Goal: Transaction & Acquisition: Purchase product/service

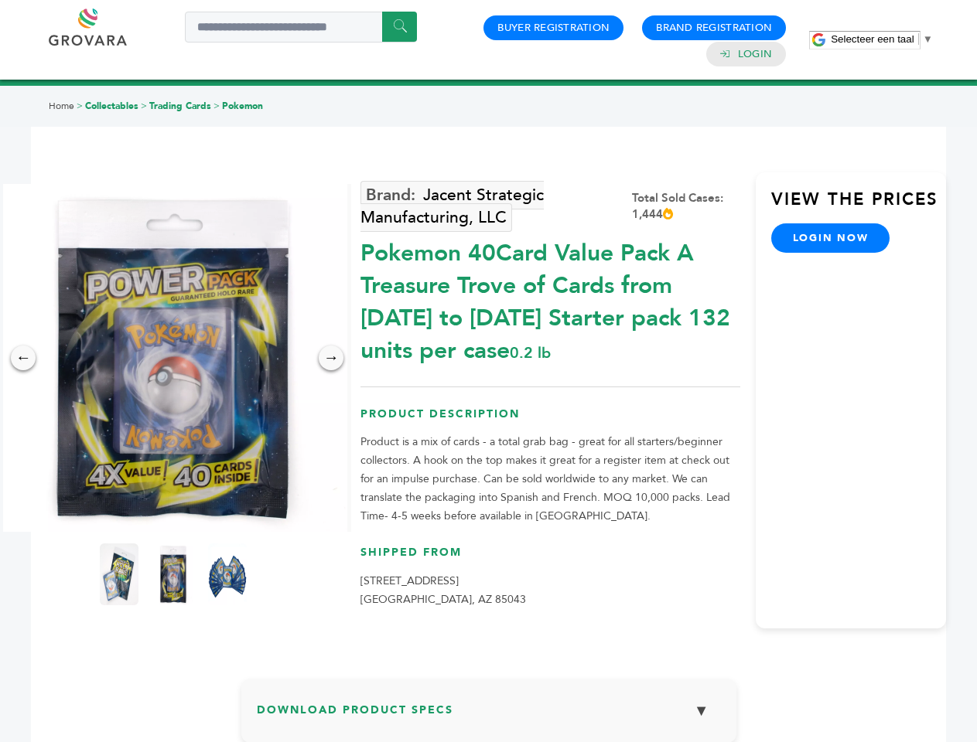
click at [882, 39] on span "Selecteer een taal" at bounding box center [872, 39] width 83 height 12
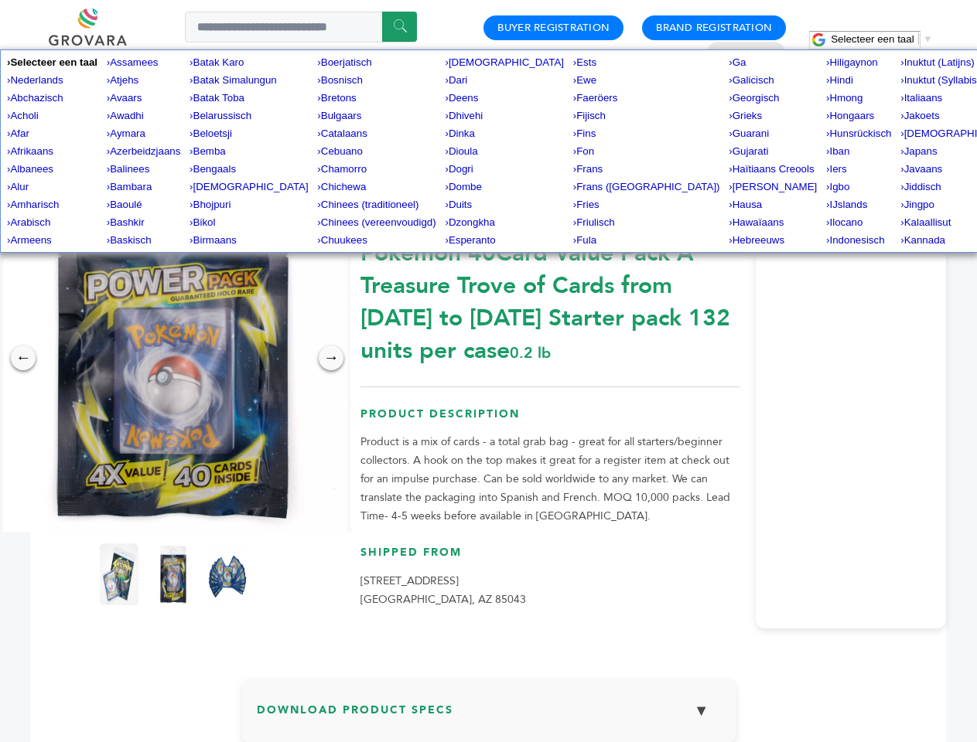
click at [173, 358] on img at bounding box center [173, 358] width 348 height 348
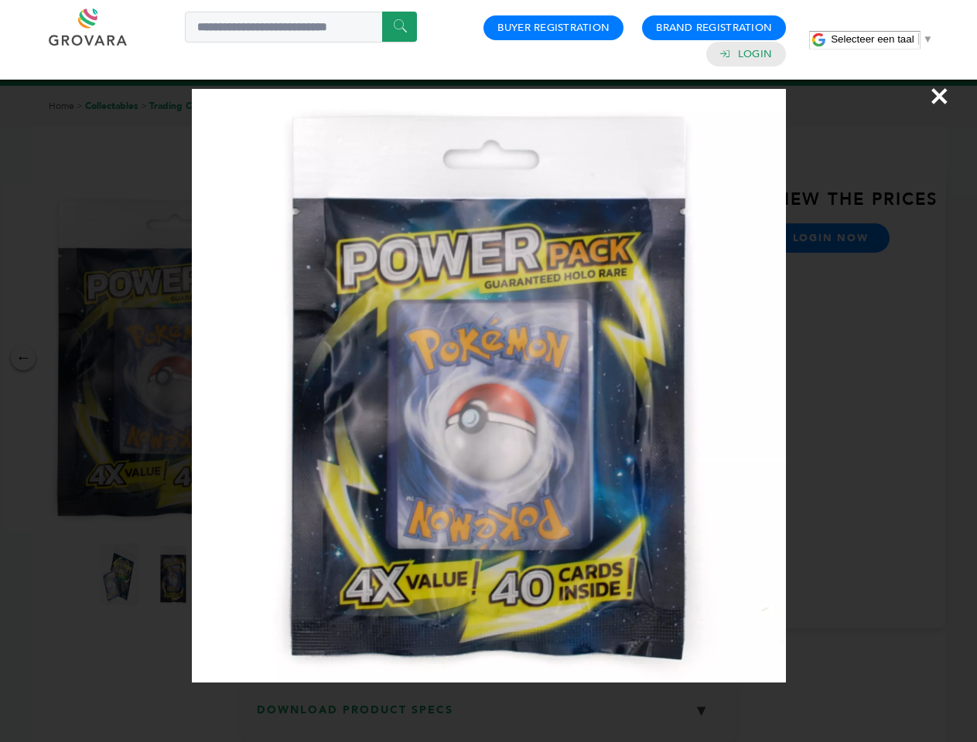
click at [23, 358] on div "×" at bounding box center [488, 371] width 977 height 742
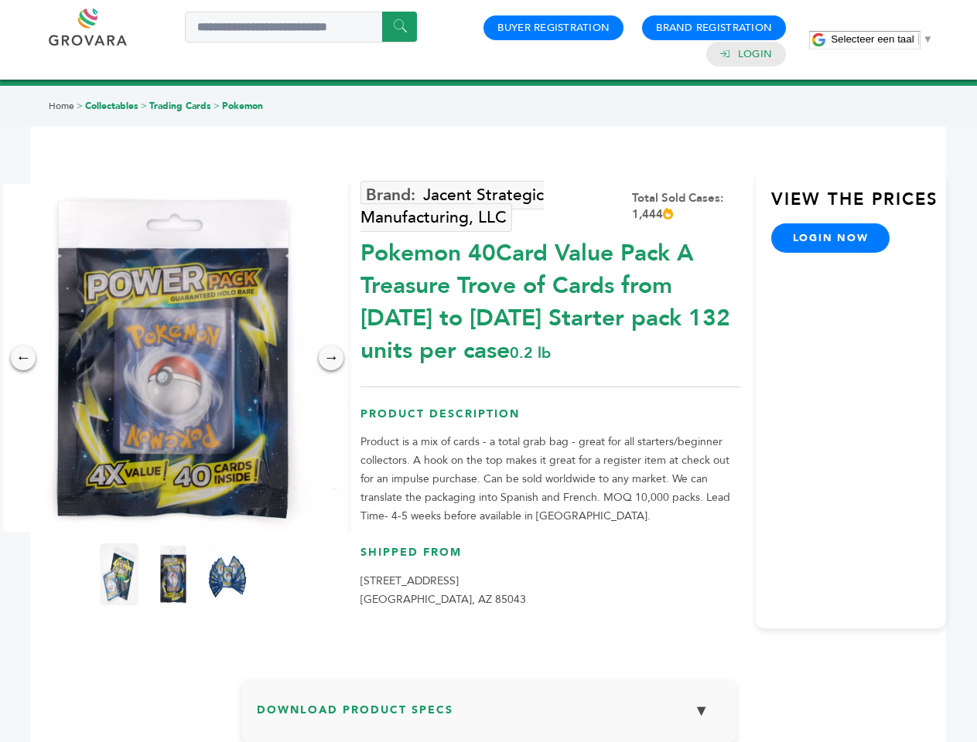
click at [331, 358] on div "→" at bounding box center [331, 358] width 25 height 25
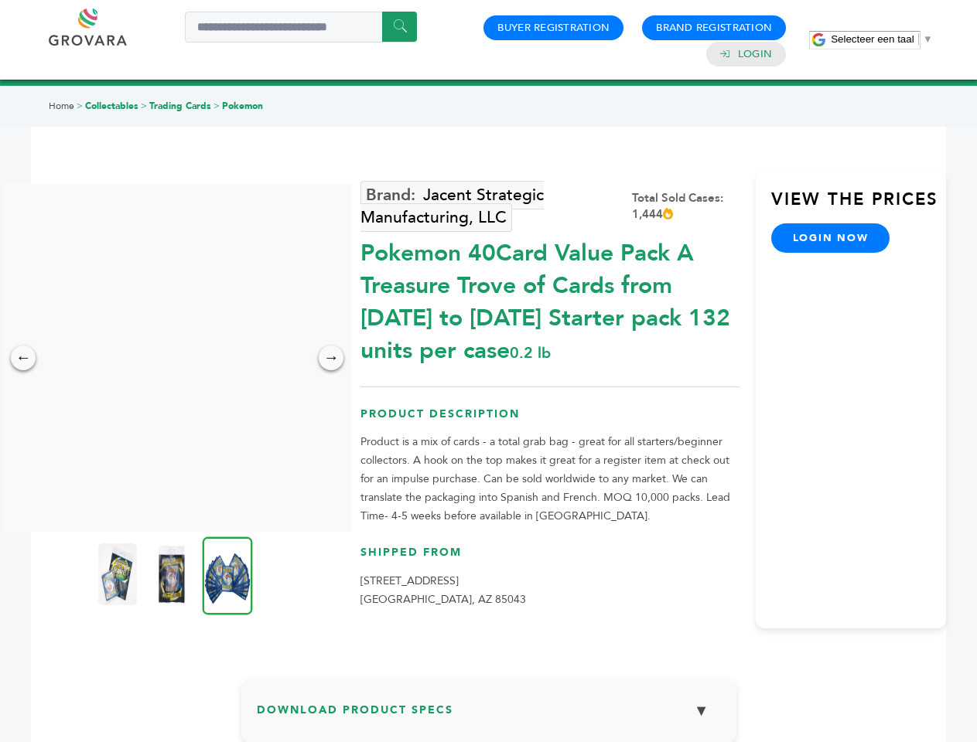
click at [119, 575] on img at bounding box center [117, 575] width 39 height 62
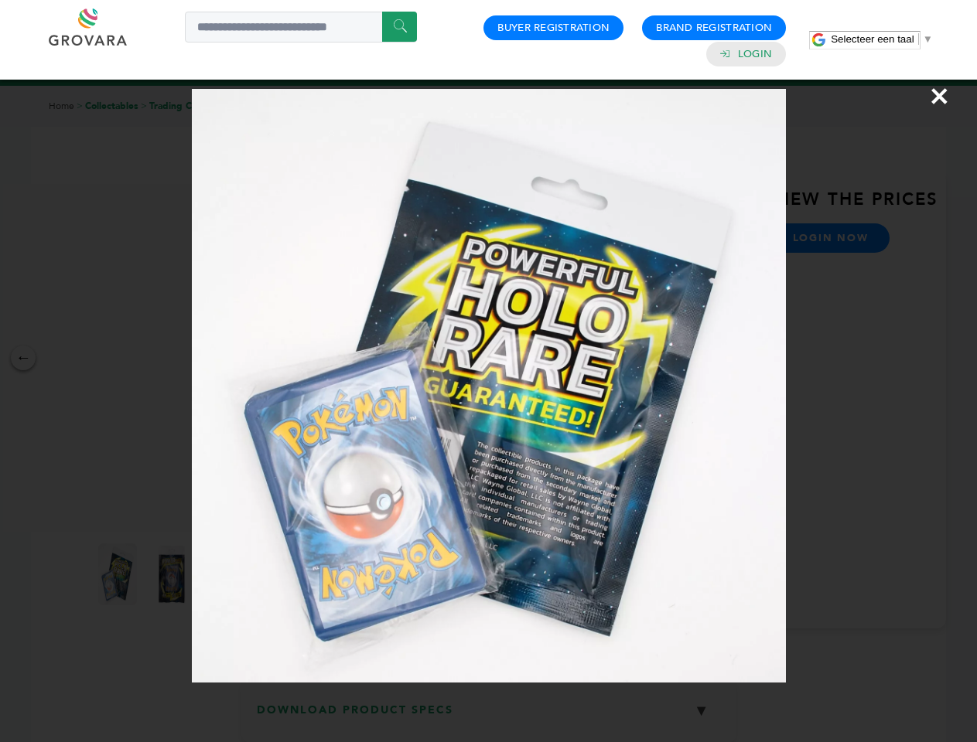
click at [173, 575] on div "×" at bounding box center [488, 371] width 977 height 742
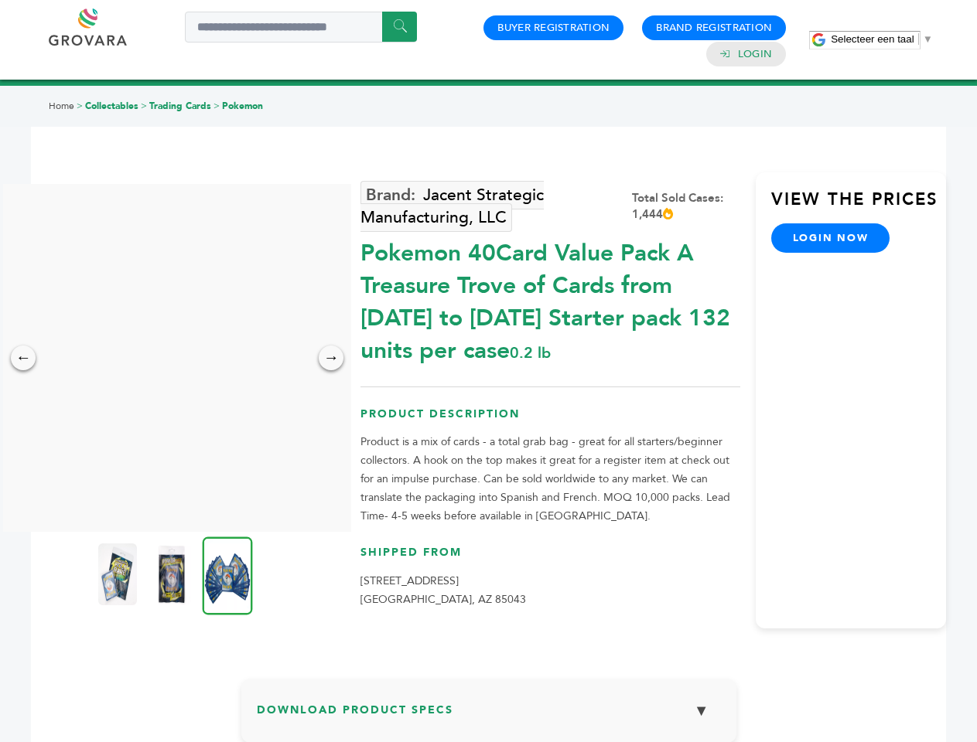
click at [227, 575] on img at bounding box center [228, 576] width 50 height 78
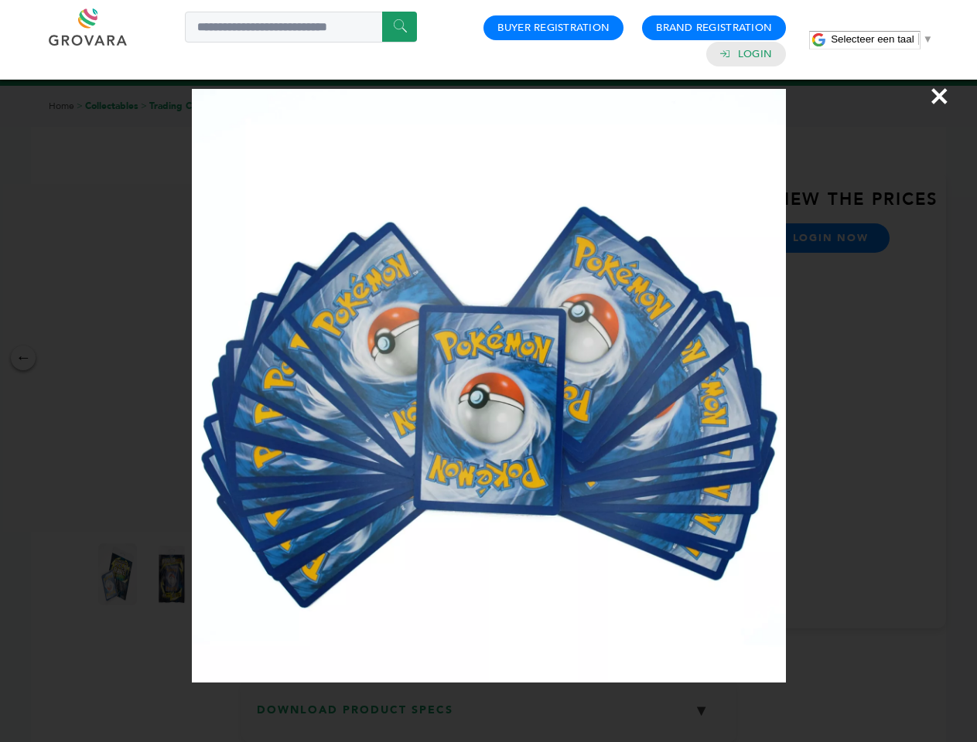
click at [489, 717] on div "×" at bounding box center [488, 371] width 977 height 742
